Goal: Find specific page/section: Find specific page/section

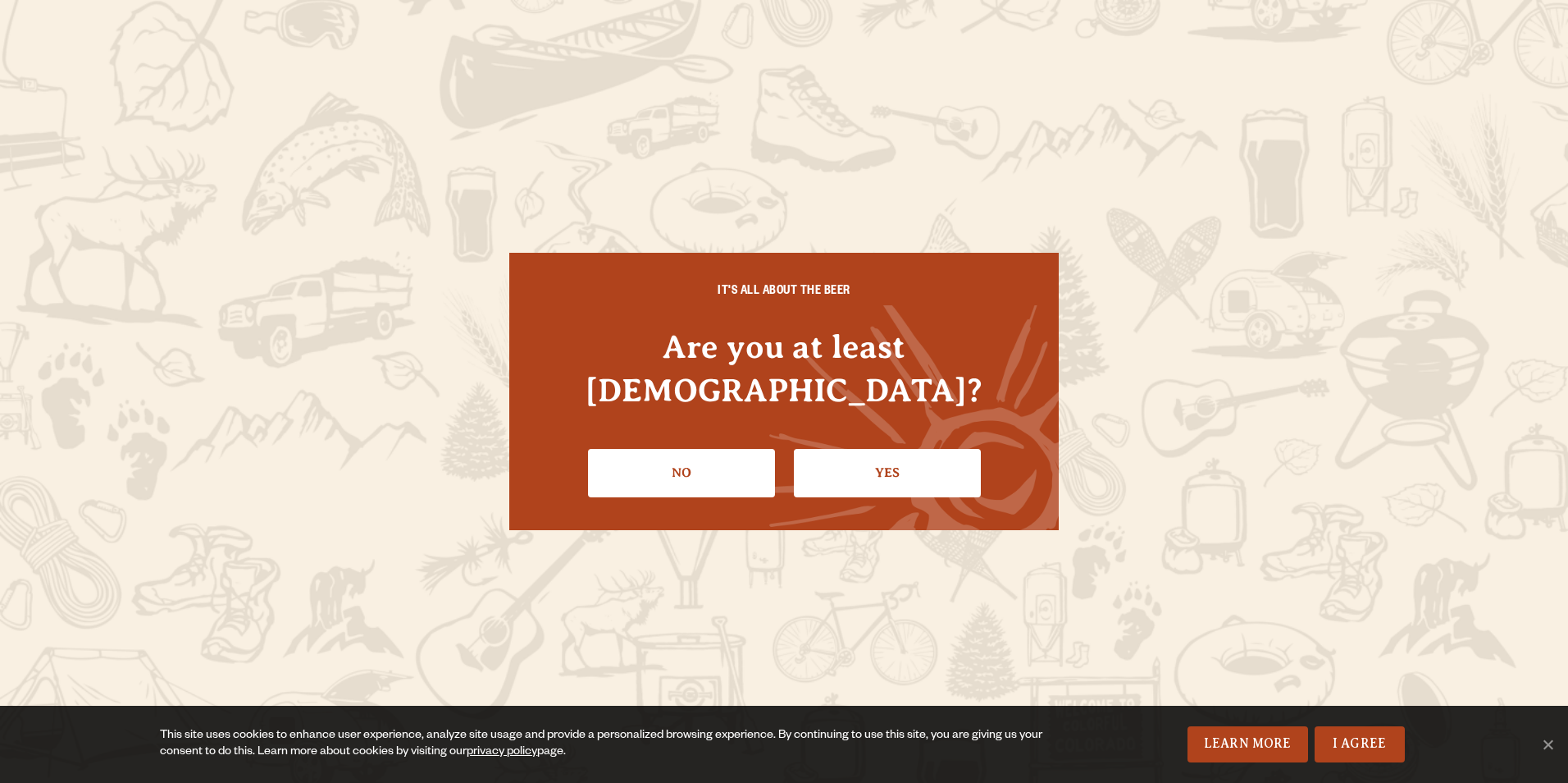
click at [867, 479] on div "IT'S ALL ABOUT THE BEER Are you at least [DEMOGRAPHIC_DATA]? No Yes" at bounding box center [784, 391] width 550 height 277
click at [878, 463] on link "Yes" at bounding box center [887, 472] width 187 height 48
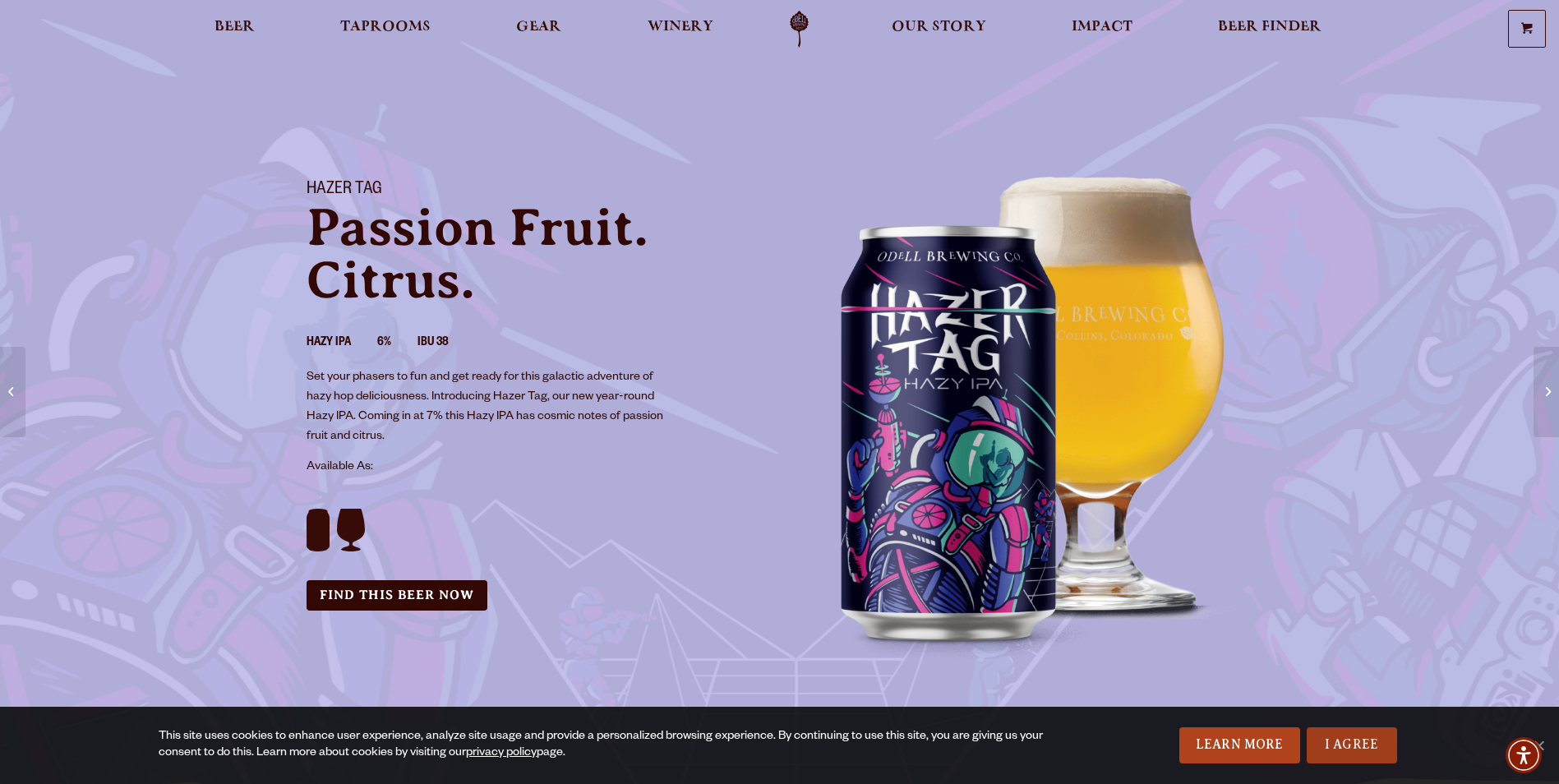
click at [1331, 728] on link "I Agree" at bounding box center [1352, 745] width 90 height 36
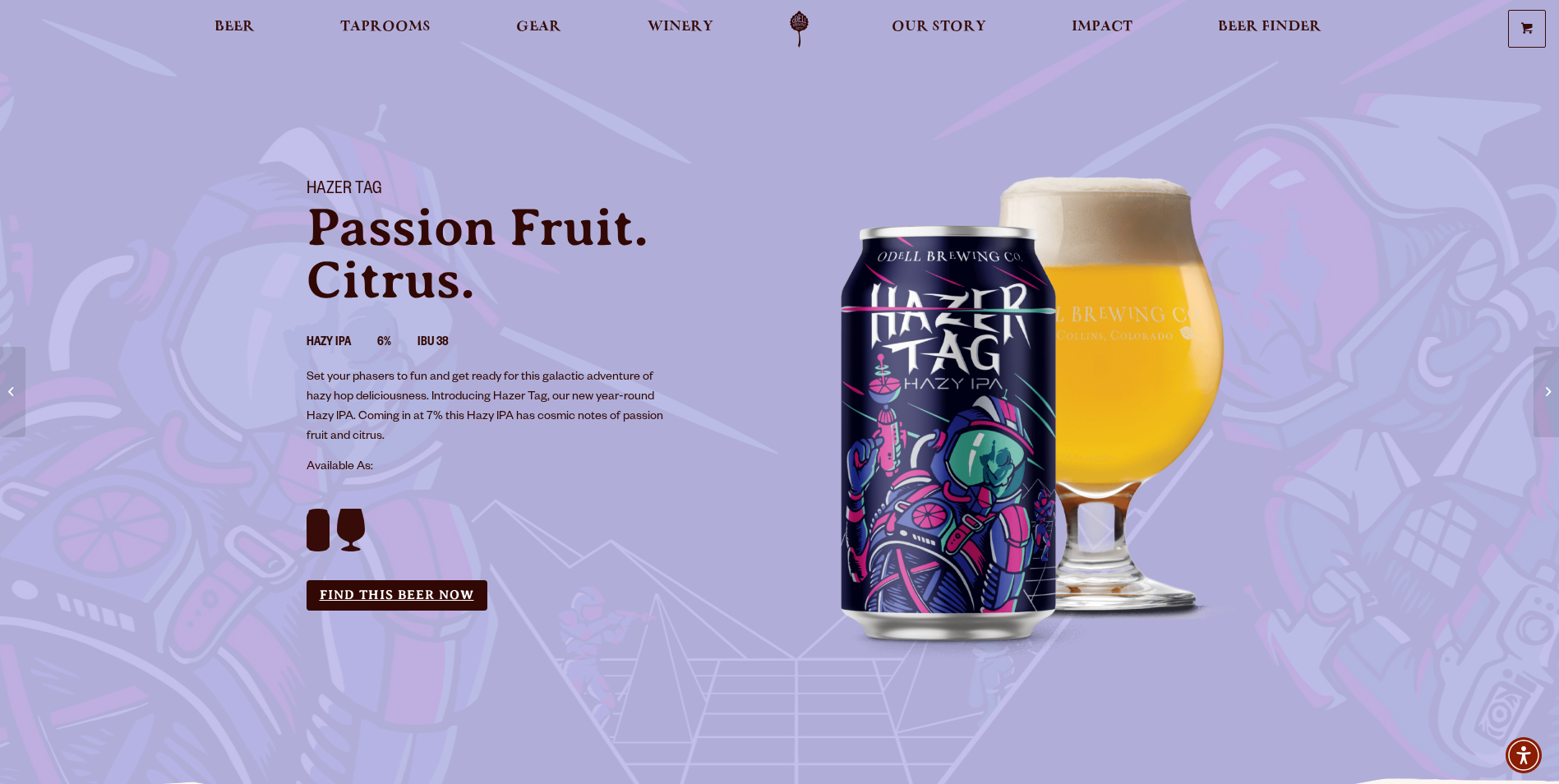
click at [389, 581] on link "Find this Beer Now" at bounding box center [397, 596] width 181 height 30
